Goal: Task Accomplishment & Management: Complete application form

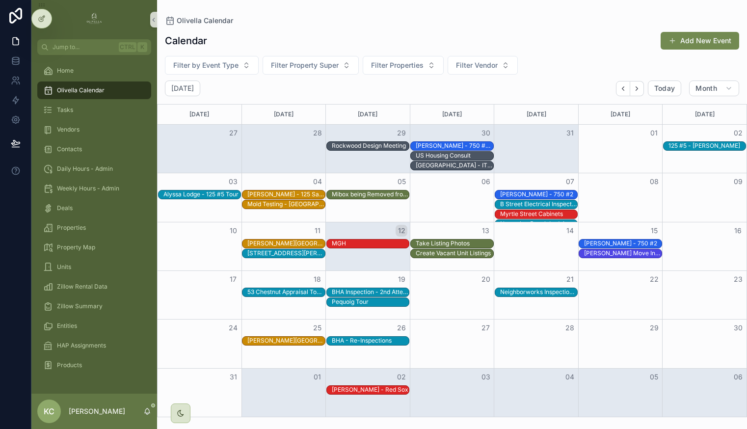
click at [465, 225] on div "13" at bounding box center [452, 230] width 84 height 17
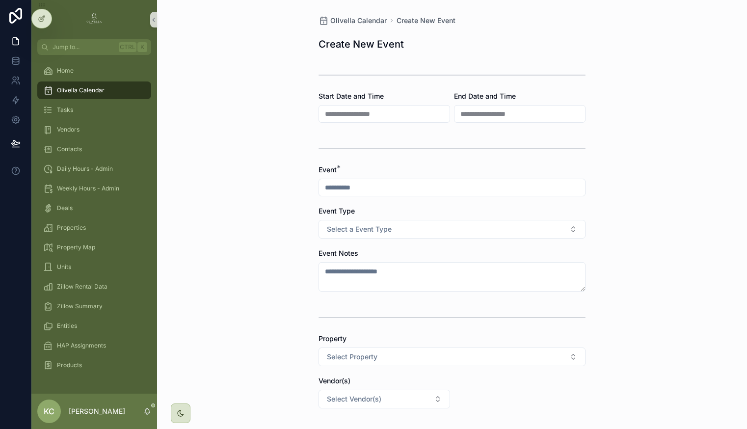
click at [389, 180] on div "scrollable content" at bounding box center [452, 188] width 267 height 18
click at [391, 188] on input "scrollable content" at bounding box center [452, 188] width 266 height 14
type input "**********"
click at [319, 220] on button "Select a Event Type" at bounding box center [452, 229] width 267 height 19
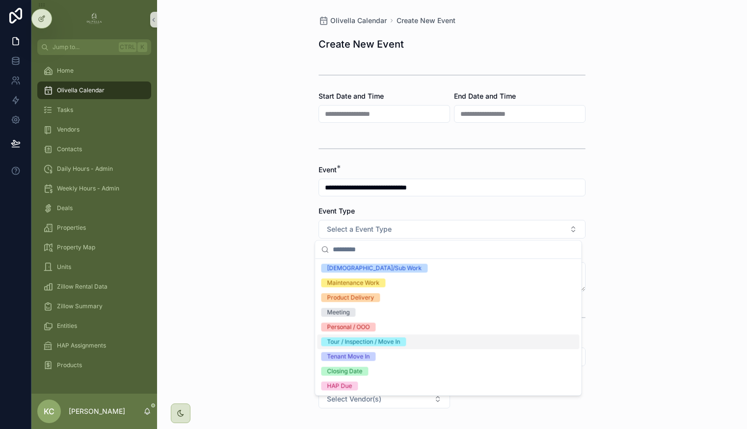
click at [371, 344] on div "Tour / Inspection / Move In" at bounding box center [363, 341] width 73 height 9
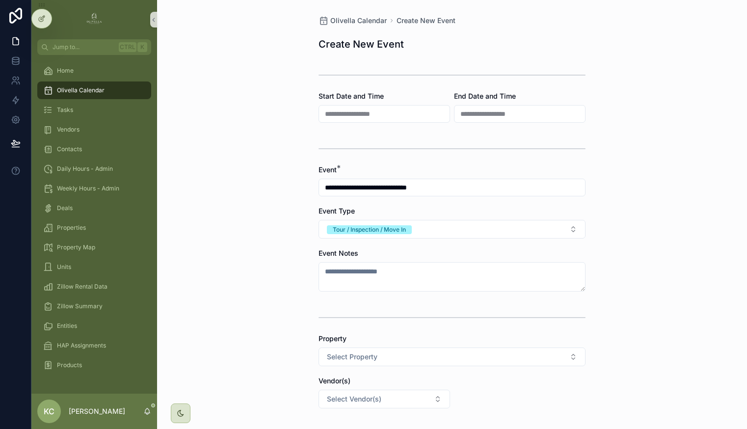
click at [175, 301] on div "**********" at bounding box center [452, 214] width 590 height 429
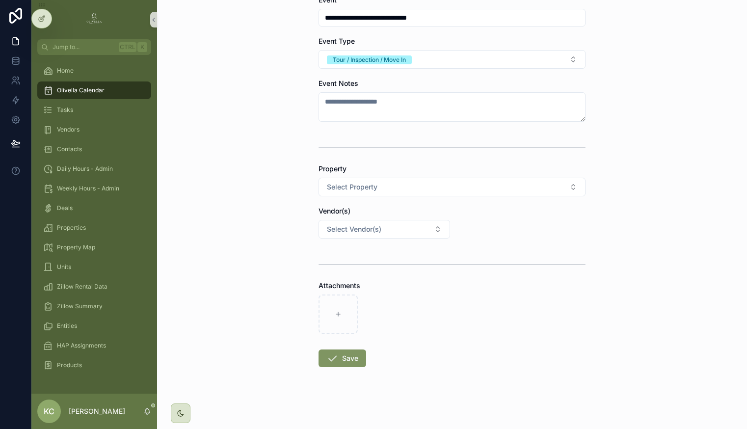
click at [335, 353] on button "Save" at bounding box center [343, 359] width 48 height 18
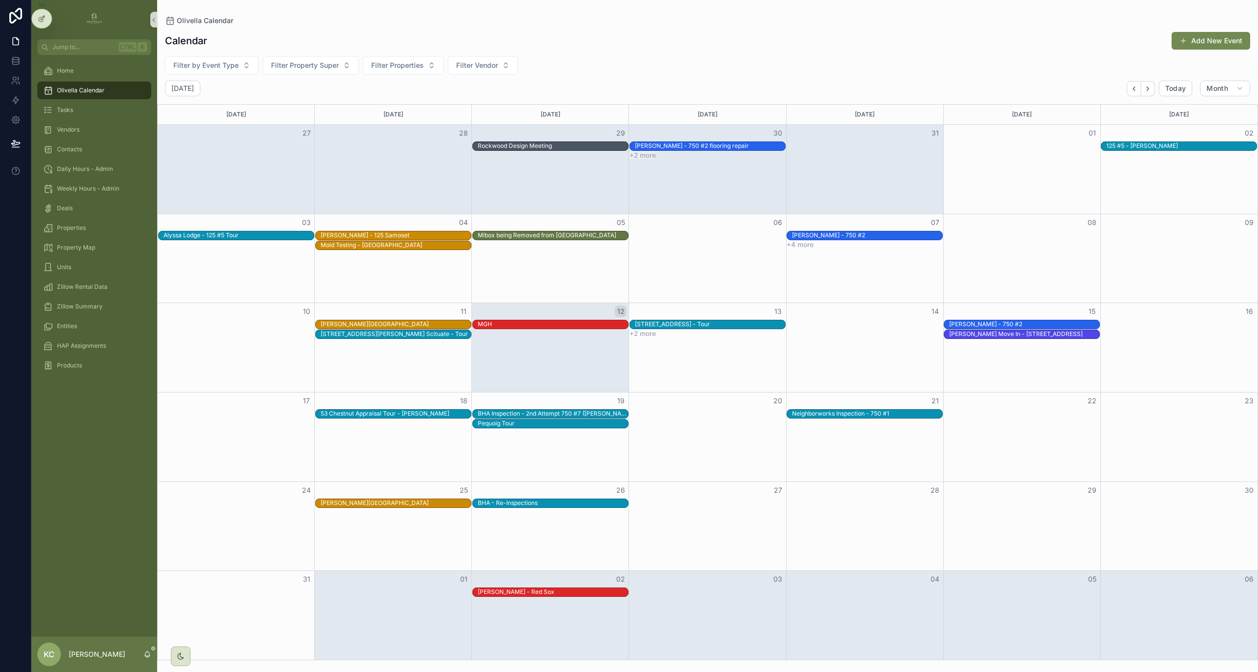
click at [652, 332] on button "+2 more" at bounding box center [642, 333] width 27 height 8
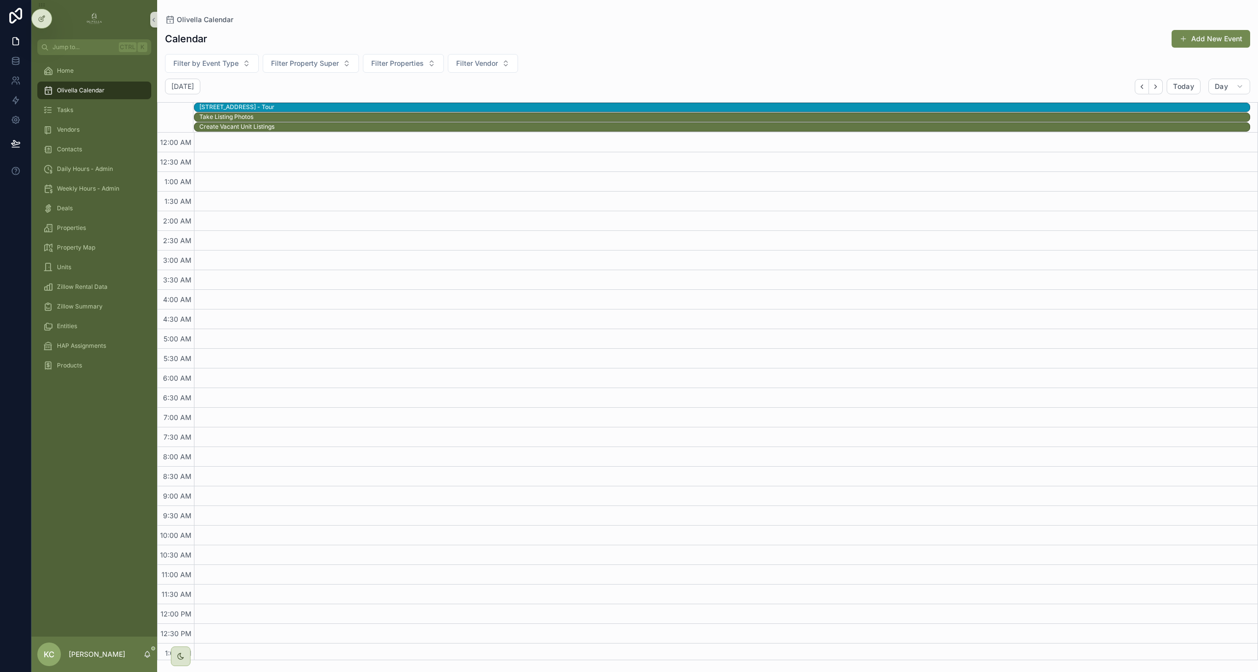
click at [74, 91] on span "Olivella Calendar" at bounding box center [81, 90] width 48 height 8
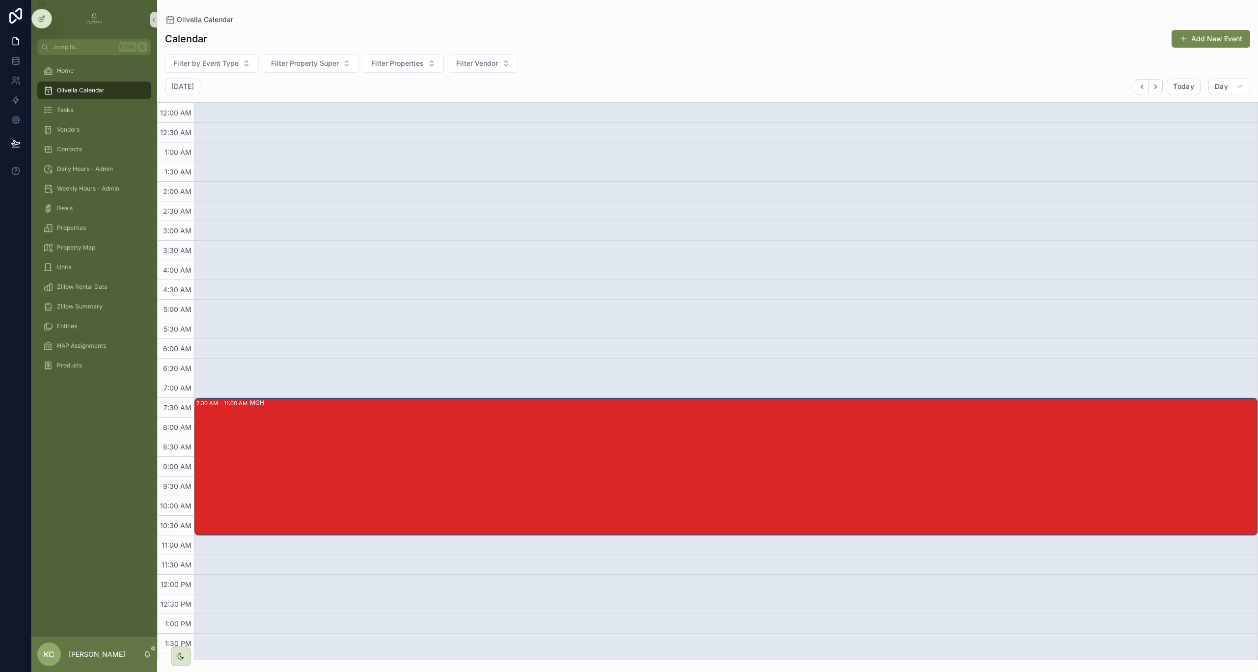
click at [51, 87] on icon "scrollable content" at bounding box center [48, 90] width 10 height 10
click at [747, 86] on span "Day" at bounding box center [1221, 86] width 13 height 9
click at [747, 121] on button "Week W" at bounding box center [1205, 128] width 71 height 18
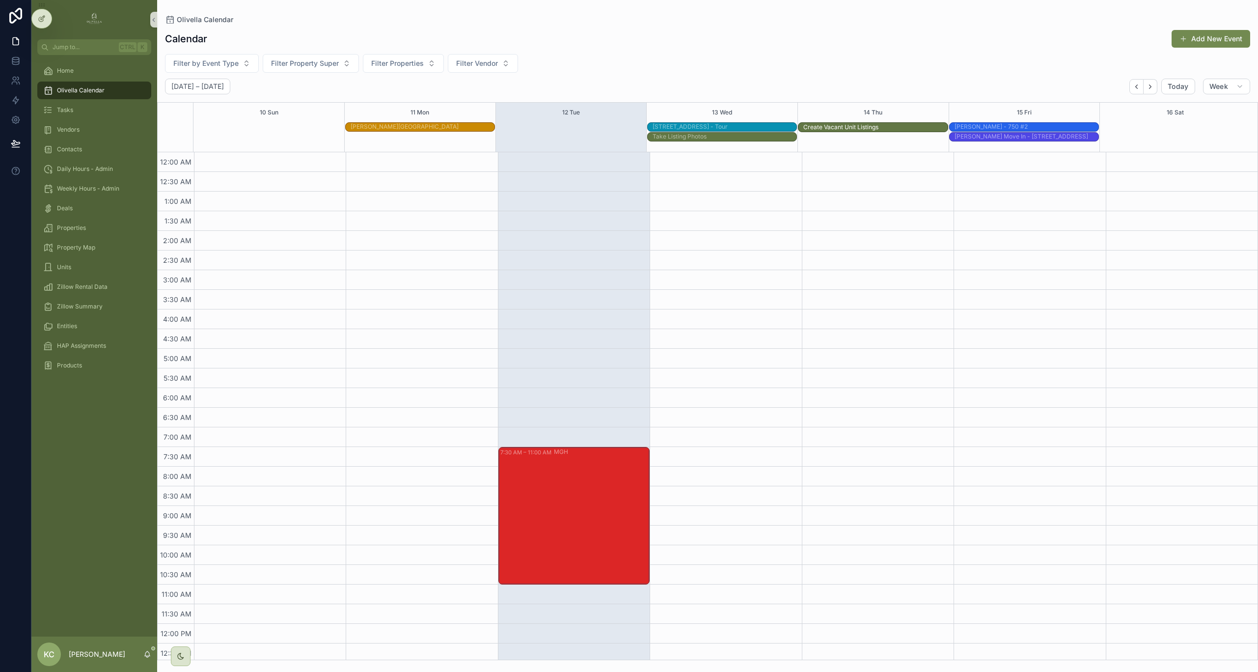
drag, startPoint x: 673, startPoint y: 144, endPoint x: 840, endPoint y: 136, distance: 167.1
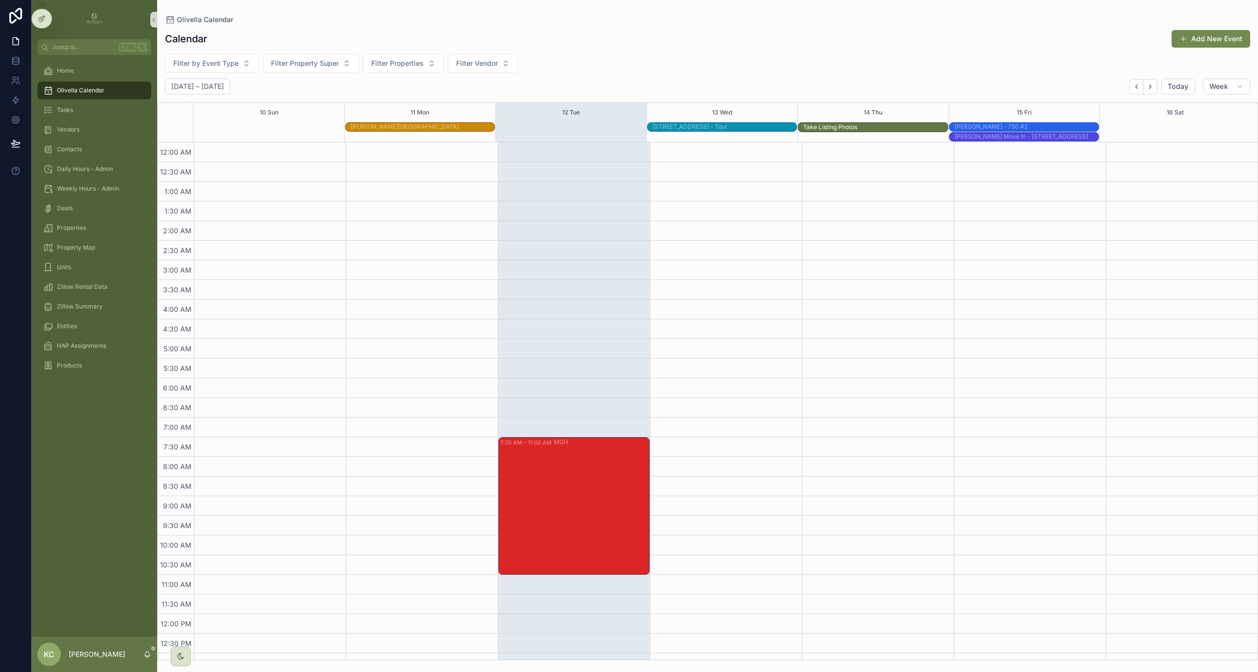
drag, startPoint x: 717, startPoint y: 137, endPoint x: 827, endPoint y: 135, distance: 110.0
click at [747, 92] on button "Week" at bounding box center [1226, 87] width 47 height 16
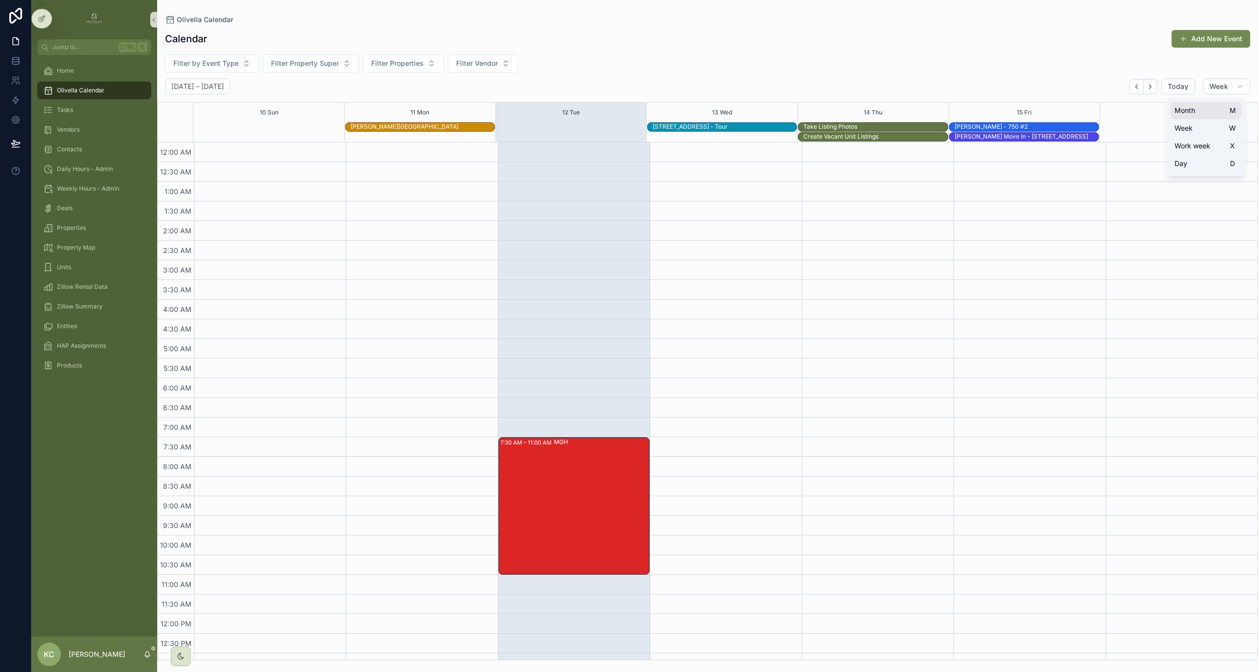
click at [747, 112] on button "Month M" at bounding box center [1205, 111] width 71 height 18
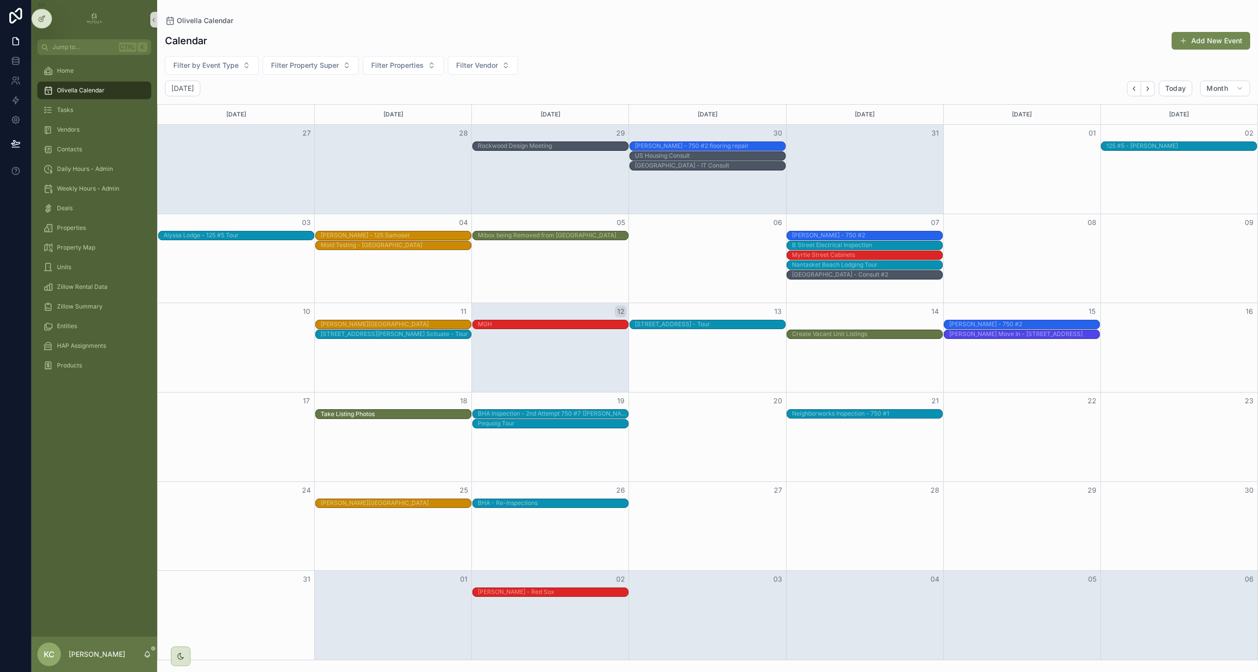
drag, startPoint x: 857, startPoint y: 325, endPoint x: 437, endPoint y: 444, distance: 436.9
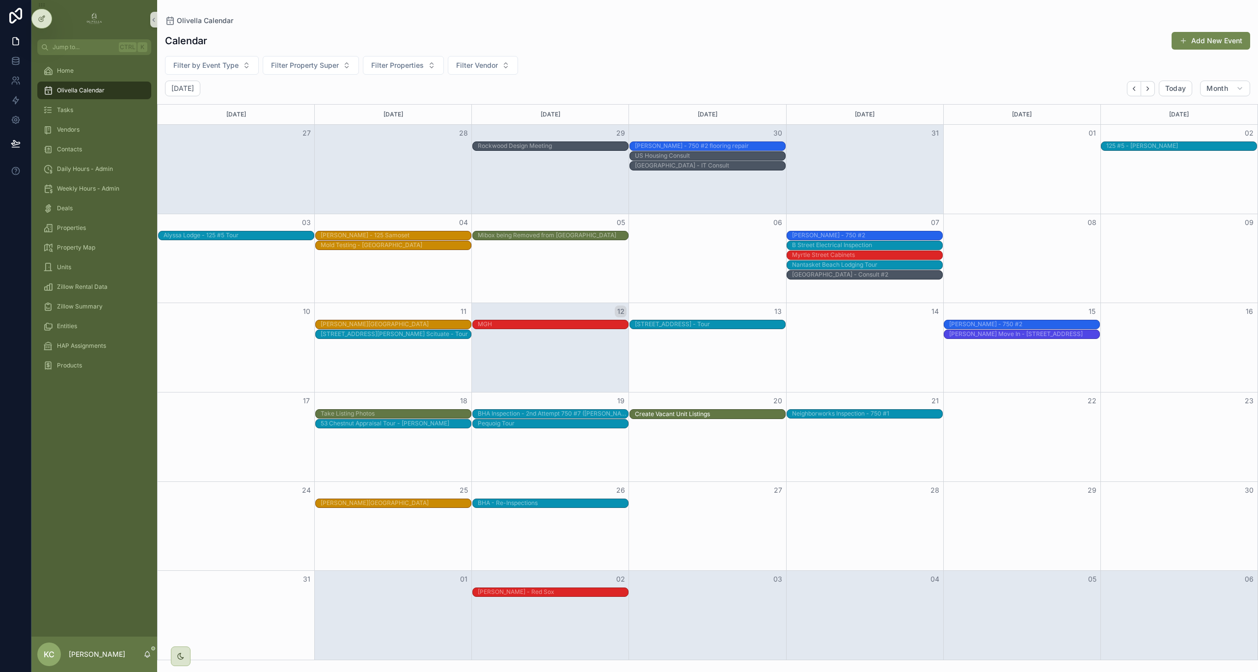
drag, startPoint x: 823, startPoint y: 326, endPoint x: 698, endPoint y: 410, distance: 150.7
drag, startPoint x: 421, startPoint y: 412, endPoint x: 692, endPoint y: 427, distance: 271.9
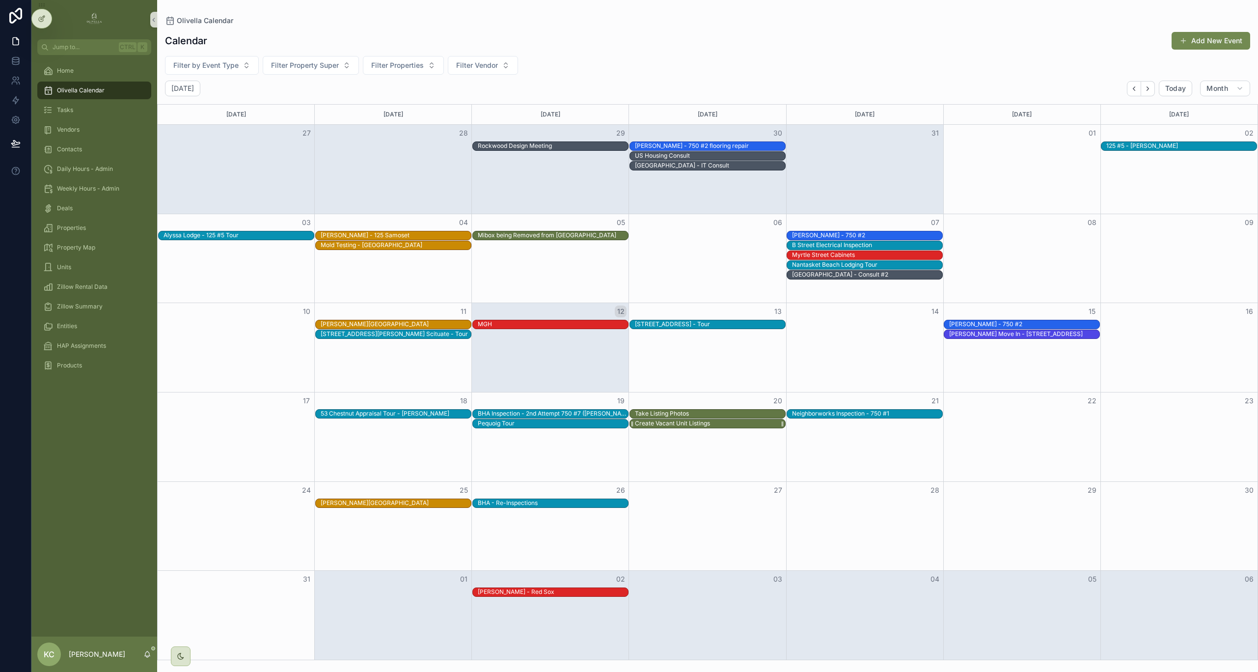
click at [739, 422] on div "Create Vacant Unit Listings" at bounding box center [710, 423] width 150 height 8
click at [737, 414] on div "Take Listing Photos" at bounding box center [710, 413] width 150 height 8
click at [715, 429] on div "Month View" at bounding box center [706, 436] width 157 height 89
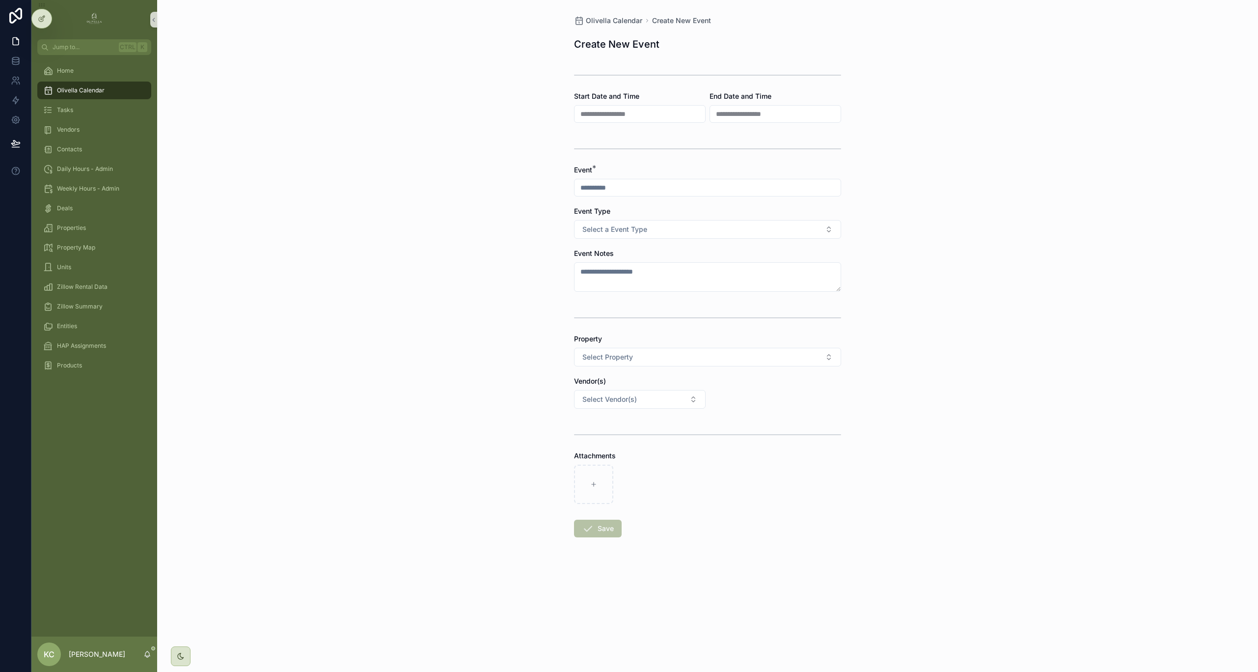
click at [604, 13] on div "**********" at bounding box center [707, 300] width 283 height 600
click at [604, 19] on span "Olivella Calendar" at bounding box center [614, 21] width 56 height 10
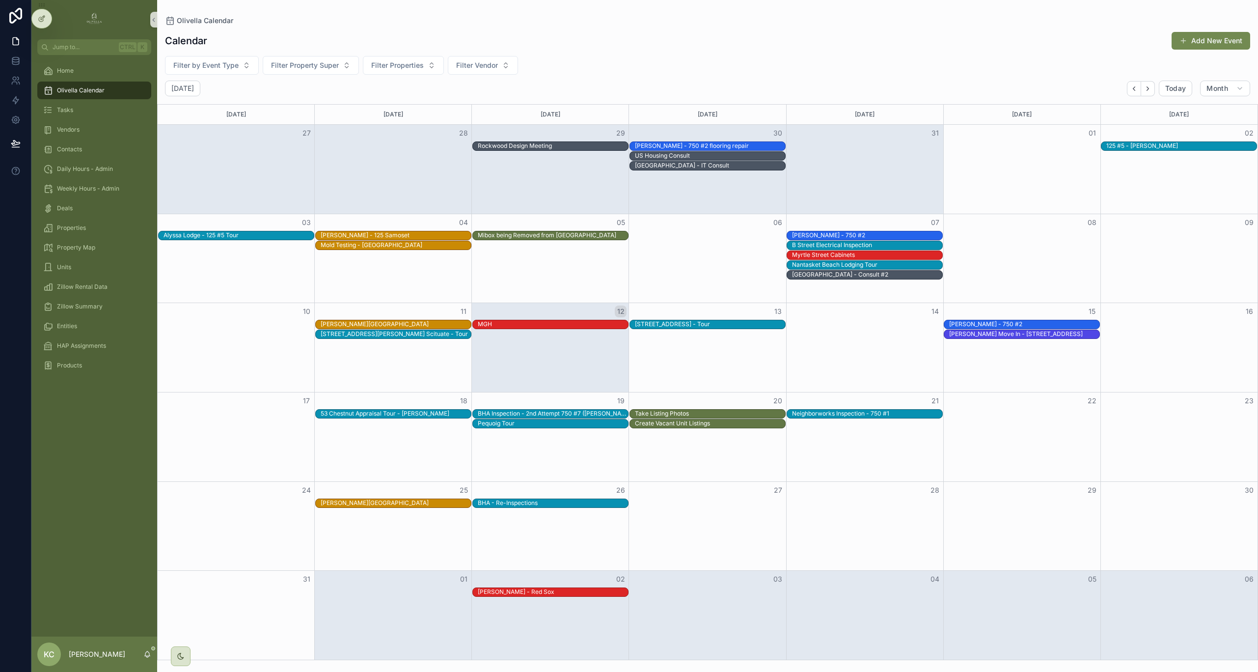
click at [747, 350] on div "Month View" at bounding box center [864, 347] width 157 height 89
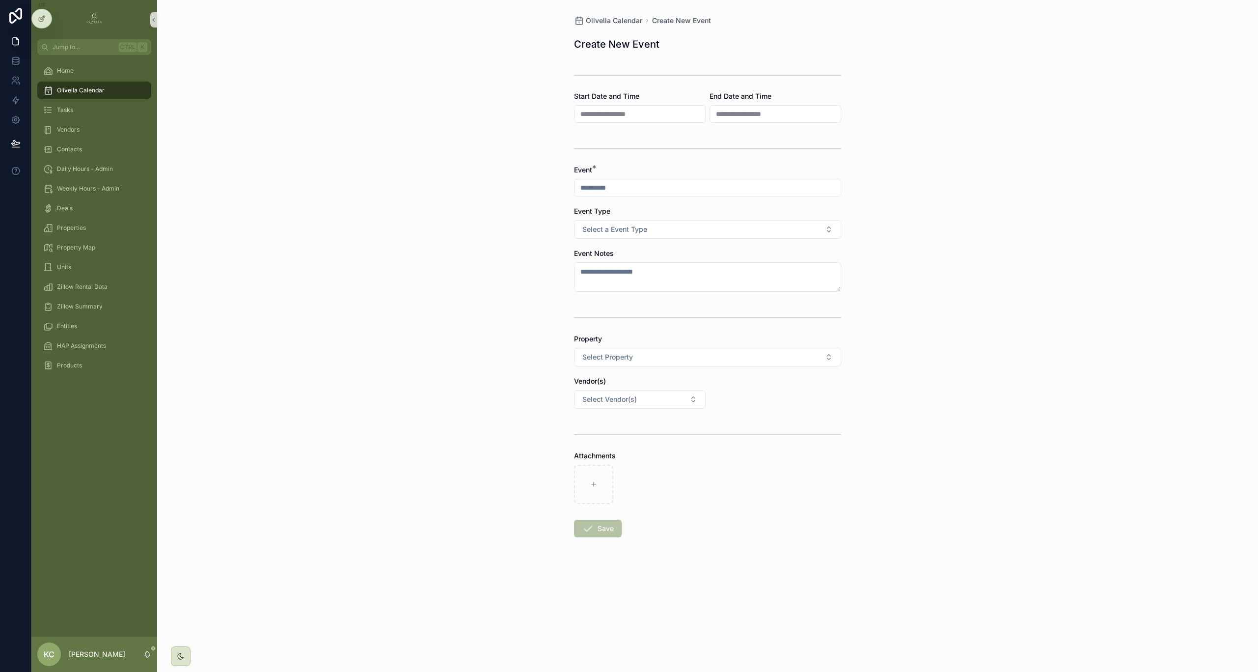
drag, startPoint x: 632, startPoint y: 107, endPoint x: 624, endPoint y: 138, distance: 32.6
click at [632, 107] on div "**********" at bounding box center [640, 114] width 132 height 18
click at [618, 194] on div "scrollable content" at bounding box center [707, 188] width 267 height 18
click at [619, 193] on input "scrollable content" at bounding box center [707, 188] width 266 height 14
type input "**********"
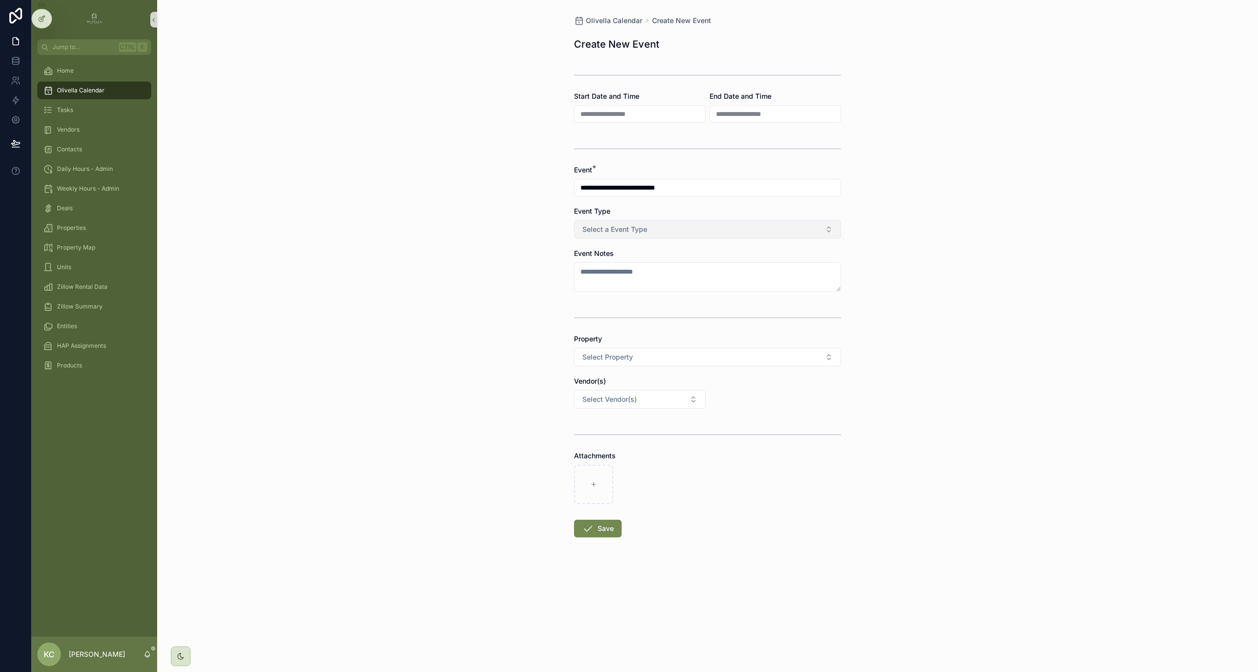
click at [622, 237] on button "Select a Event Type" at bounding box center [707, 229] width 267 height 19
click at [636, 338] on div "Tour / Inspection / Move In" at bounding box center [622, 341] width 73 height 9
click at [446, 362] on div "**********" at bounding box center [707, 336] width 1101 height 672
click at [613, 429] on button "Save" at bounding box center [598, 528] width 48 height 18
